Goal: Use online tool/utility: Utilize a website feature to perform a specific function

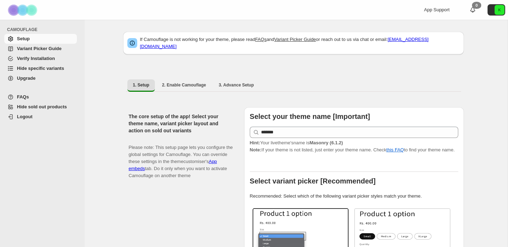
click at [46, 68] on span "Hide specific variants" at bounding box center [40, 68] width 47 height 5
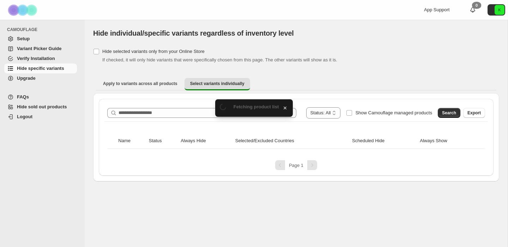
click at [254, 107] on span "Fetching product list" at bounding box center [257, 106] width 46 height 5
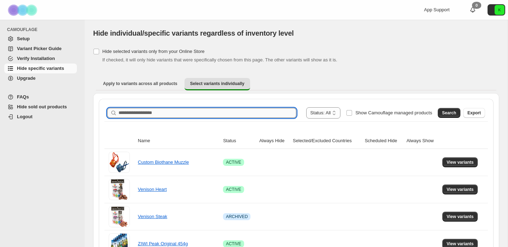
click at [206, 113] on input "Search product name" at bounding box center [208, 113] width 178 height 10
type input "*********"
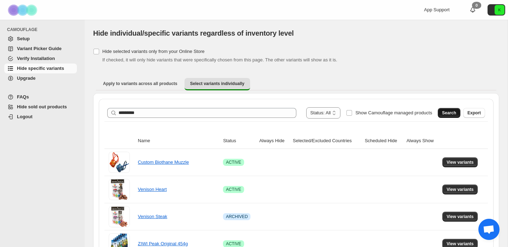
click at [448, 114] on span "Search" at bounding box center [449, 113] width 14 height 6
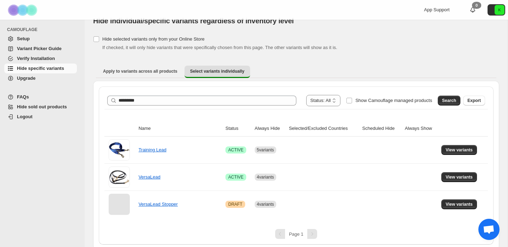
scroll to position [16, 0]
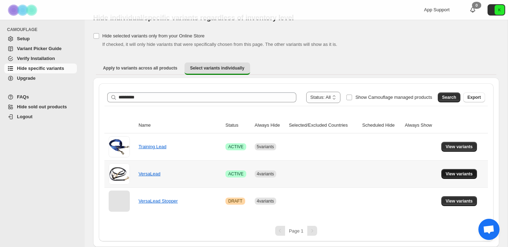
click at [458, 173] on span "View variants" at bounding box center [459, 174] width 27 height 6
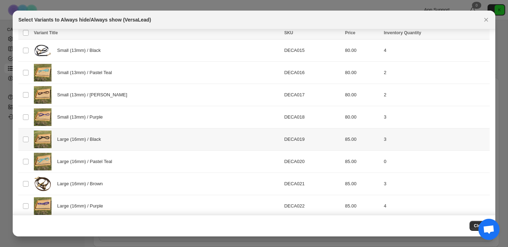
scroll to position [30, 0]
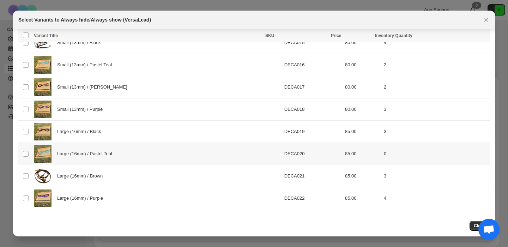
click at [29, 153] on td "Select product variant" at bounding box center [24, 154] width 13 height 22
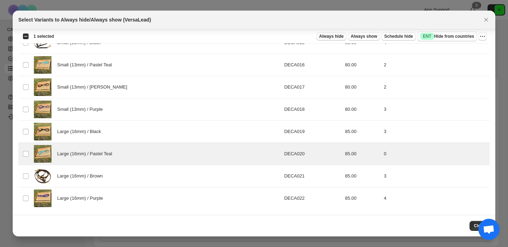
click at [336, 36] on span "Always hide" at bounding box center [331, 37] width 24 height 6
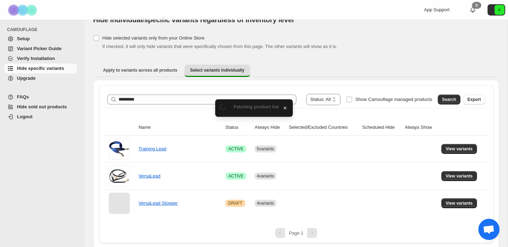
scroll to position [16, 0]
